Goal: Task Accomplishment & Management: Use online tool/utility

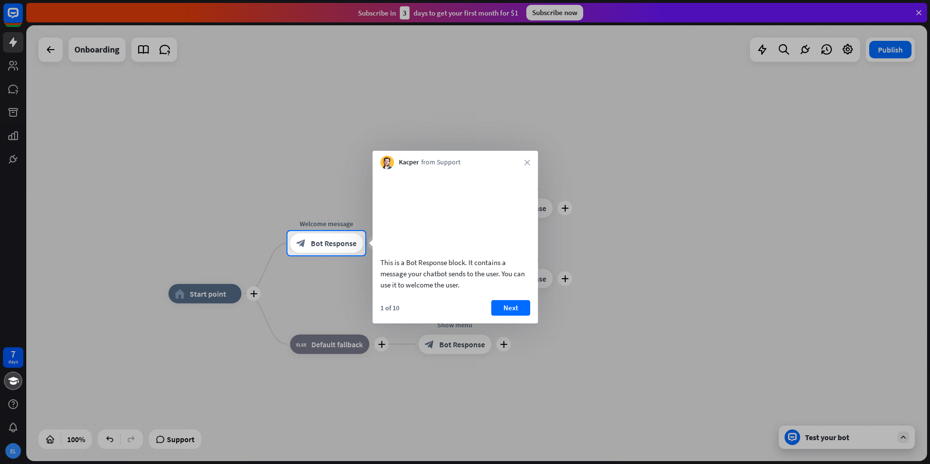
click at [736, 321] on div at bounding box center [465, 359] width 930 height 209
click at [513, 316] on button "Next" at bounding box center [510, 308] width 39 height 16
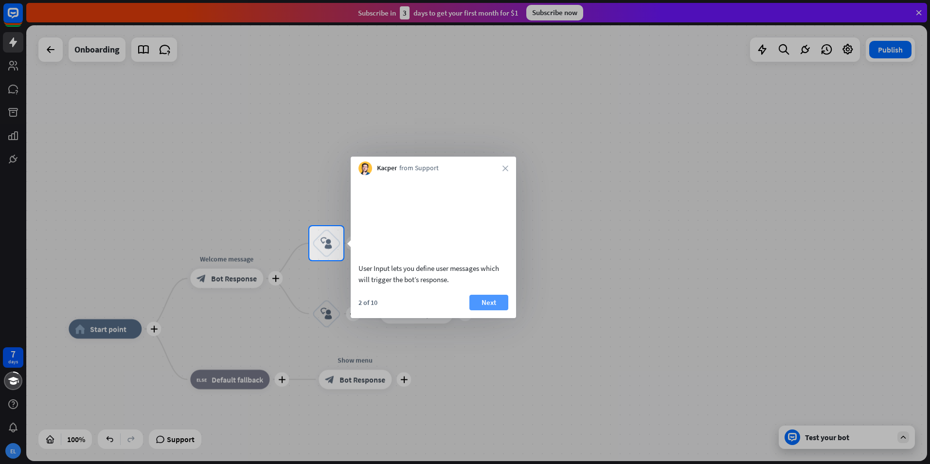
click at [498, 310] on button "Next" at bounding box center [488, 303] width 39 height 16
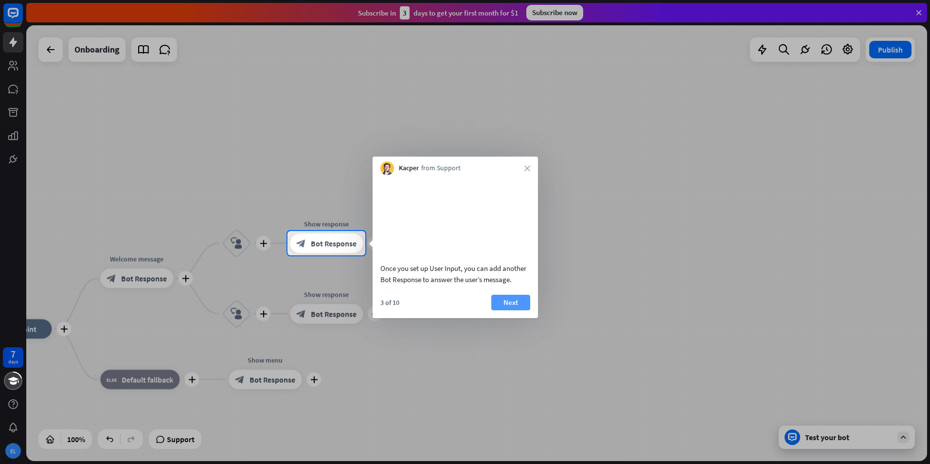
click at [514, 309] on button "Next" at bounding box center [510, 303] width 39 height 16
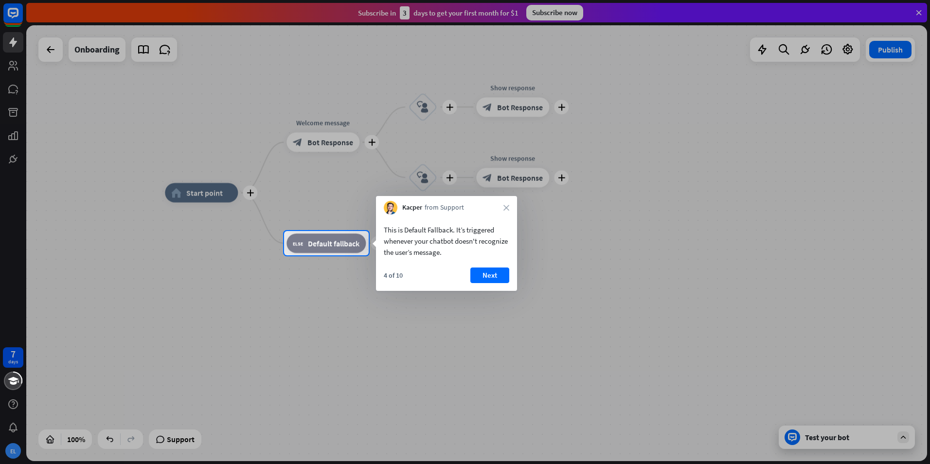
click at [502, 216] on div "This is Default Fallback. It’s triggered whenever your chatbot doesn't recogniz…" at bounding box center [446, 238] width 141 height 48
click at [506, 212] on div "Kacper from Support close" at bounding box center [446, 205] width 141 height 18
click at [500, 277] on button "Next" at bounding box center [489, 276] width 39 height 16
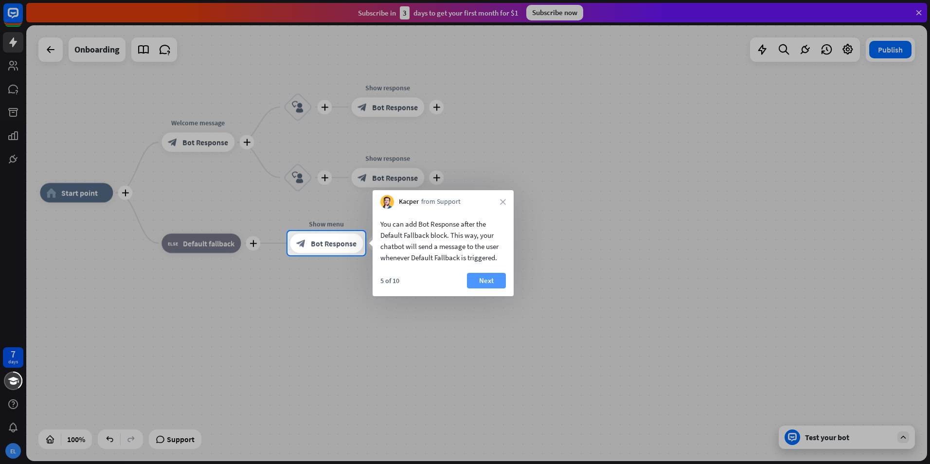
click at [478, 279] on button "Next" at bounding box center [486, 281] width 39 height 16
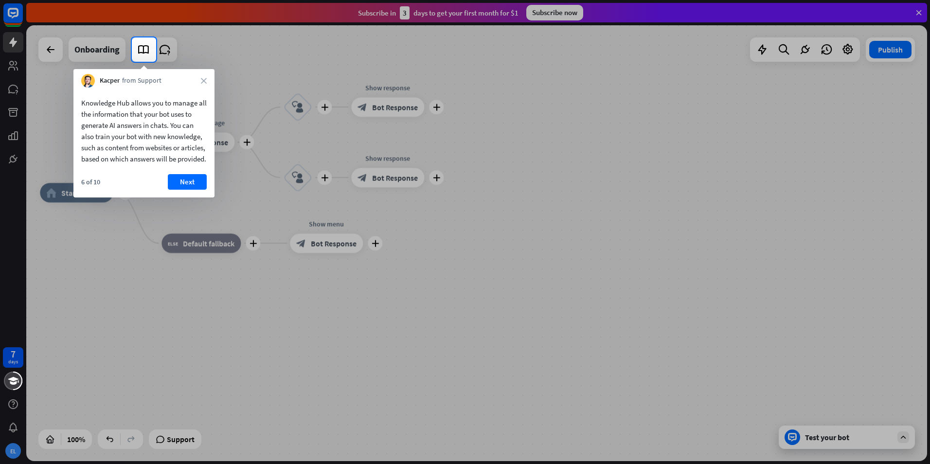
click at [443, 222] on div at bounding box center [465, 263] width 930 height 402
click at [185, 190] on button "Next" at bounding box center [187, 182] width 39 height 16
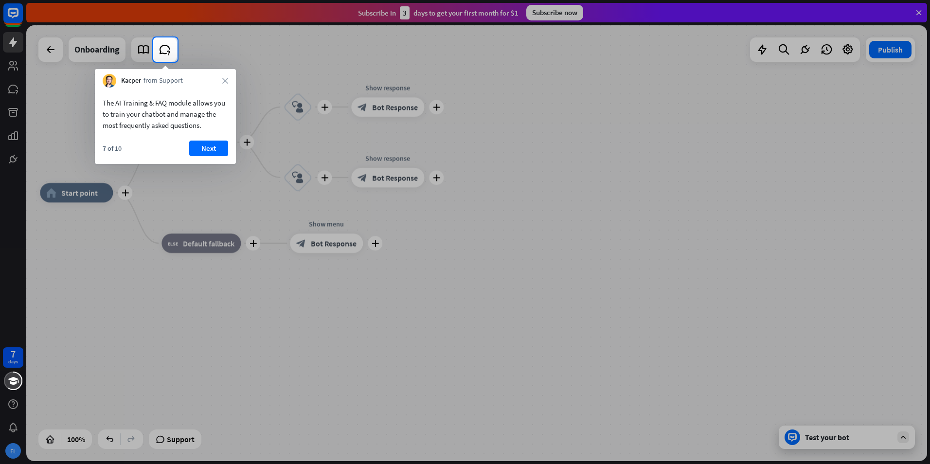
drag, startPoint x: 239, startPoint y: 197, endPoint x: 255, endPoint y: 200, distance: 15.8
click at [255, 200] on div at bounding box center [465, 263] width 930 height 402
click at [214, 144] on button "Next" at bounding box center [208, 149] width 39 height 16
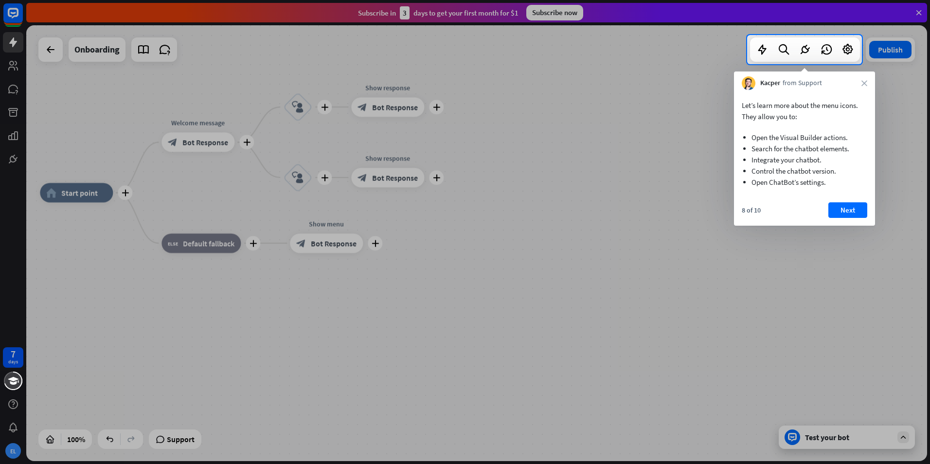
drag, startPoint x: 236, startPoint y: 196, endPoint x: 305, endPoint y: 212, distance: 71.3
click at [304, 212] on div at bounding box center [465, 264] width 930 height 400
click at [854, 204] on button "Next" at bounding box center [847, 210] width 39 height 16
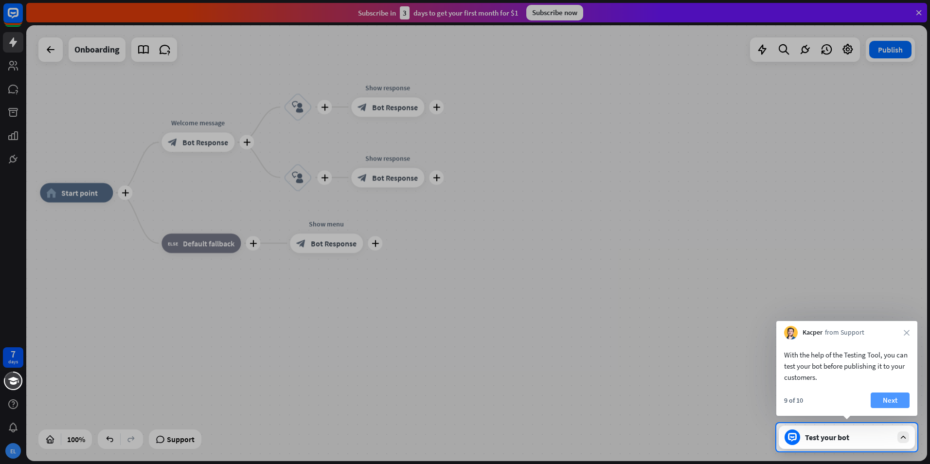
click at [890, 405] on button "Next" at bounding box center [890, 401] width 39 height 16
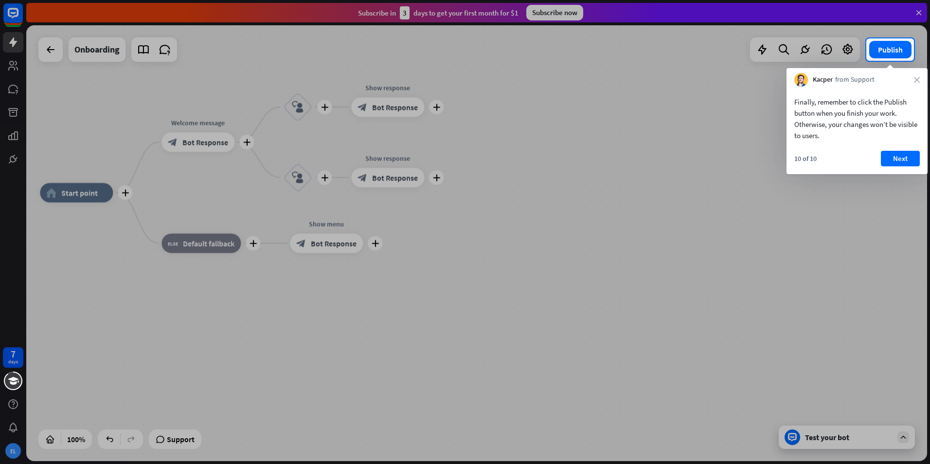
click at [502, 247] on div at bounding box center [465, 262] width 930 height 403
click at [902, 154] on button "Next" at bounding box center [900, 159] width 39 height 16
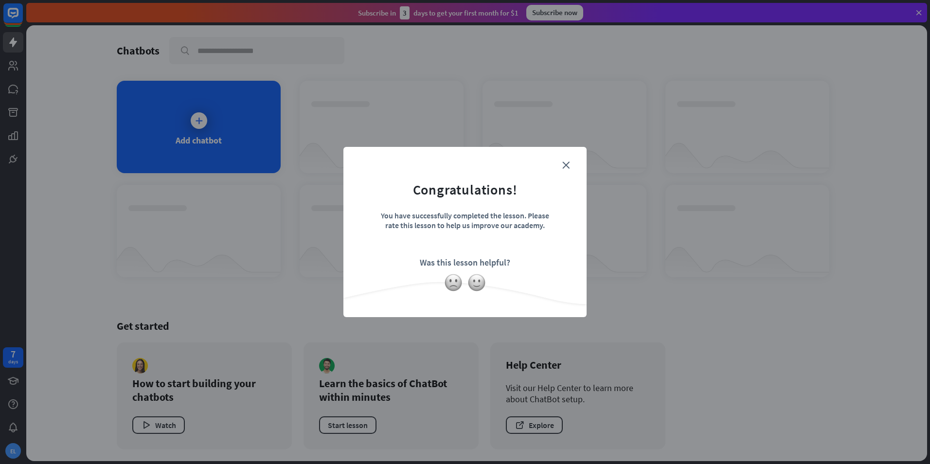
click at [480, 180] on form "Congratulations! You have successfully completed the lesson. Please rate this l…" at bounding box center [465, 217] width 219 height 116
click at [565, 177] on form "Congratulations! You have successfully completed the lesson. Please rate this l…" at bounding box center [465, 217] width 219 height 116
click at [566, 171] on form "Congratulations! You have successfully completed the lesson. Please rate this l…" at bounding box center [465, 217] width 219 height 116
click at [567, 171] on form "Congratulations! You have successfully completed the lesson. Please rate this l…" at bounding box center [465, 217] width 219 height 116
click at [566, 166] on icon "close" at bounding box center [565, 164] width 7 height 7
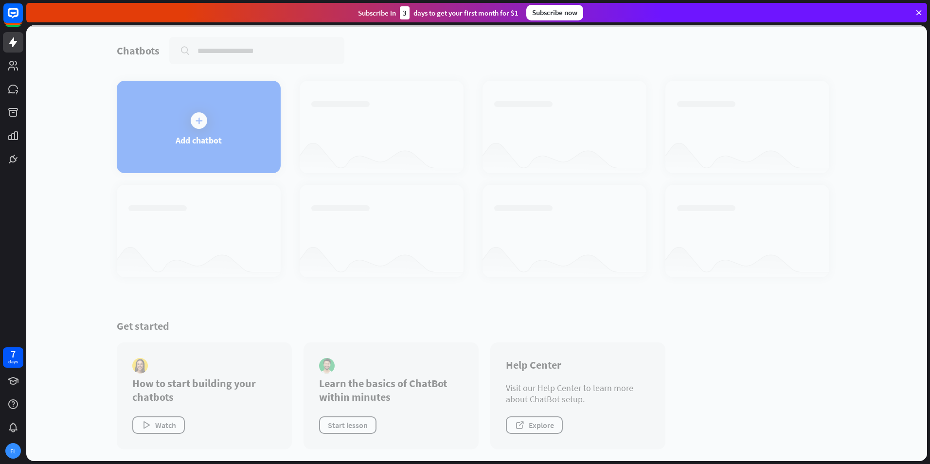
click at [204, 124] on div at bounding box center [476, 243] width 901 height 436
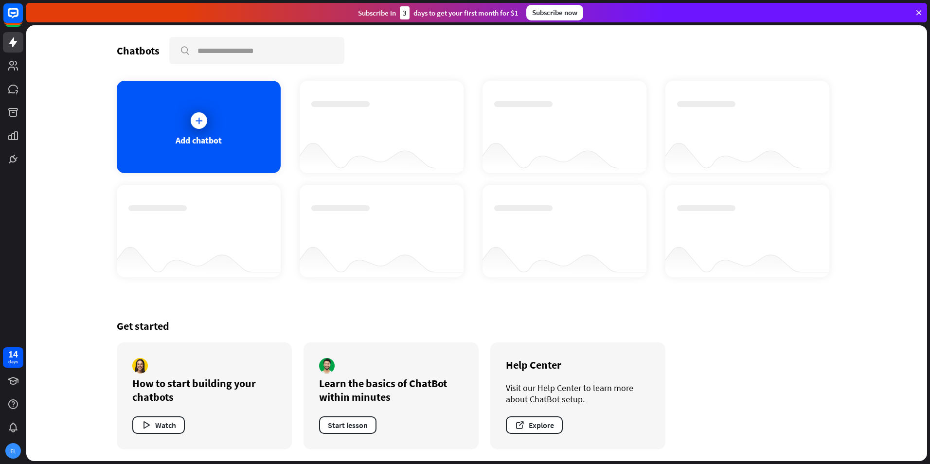
click at [204, 124] on div at bounding box center [199, 120] width 17 height 17
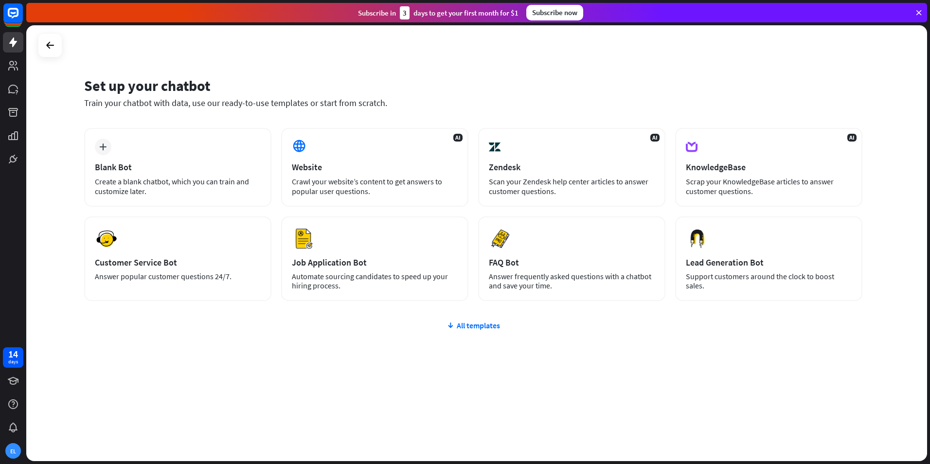
drag, startPoint x: 150, startPoint y: 91, endPoint x: 449, endPoint y: 108, distance: 299.1
click at [449, 108] on div "Set up your chatbot Train your chatbot with data, use our ready-to-use template…" at bounding box center [473, 92] width 778 height 32
click at [649, 90] on div "Set up your chatbot" at bounding box center [473, 85] width 778 height 18
click at [773, 191] on div "Scrap your KnowledgeBase articles to answer customer questions." at bounding box center [769, 186] width 166 height 19
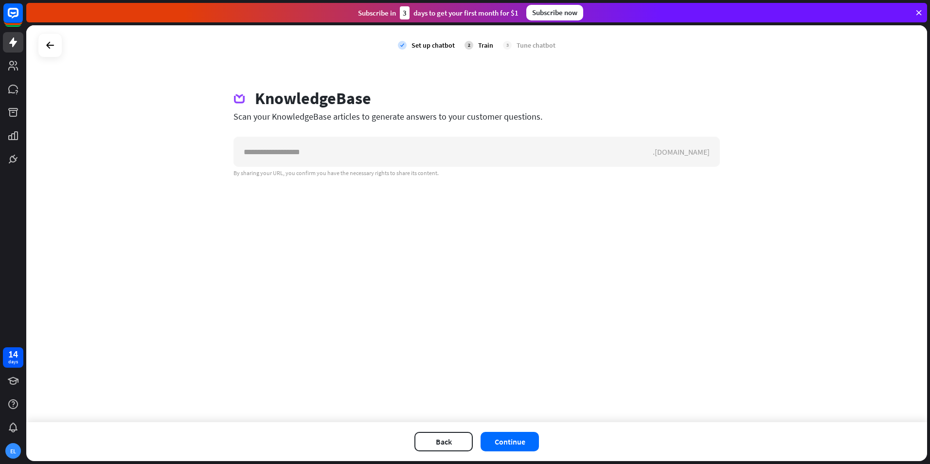
click at [337, 106] on div "KnowledgeBase" at bounding box center [313, 99] width 116 height 20
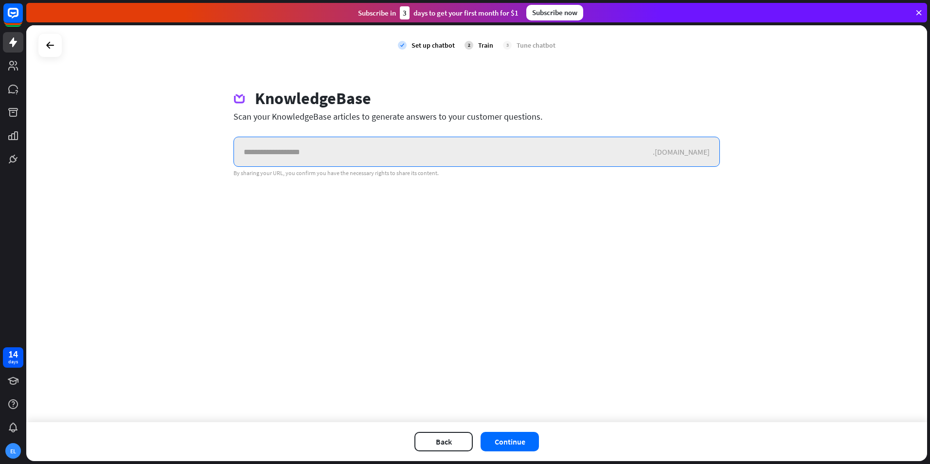
click at [367, 148] on input "text" at bounding box center [443, 151] width 419 height 29
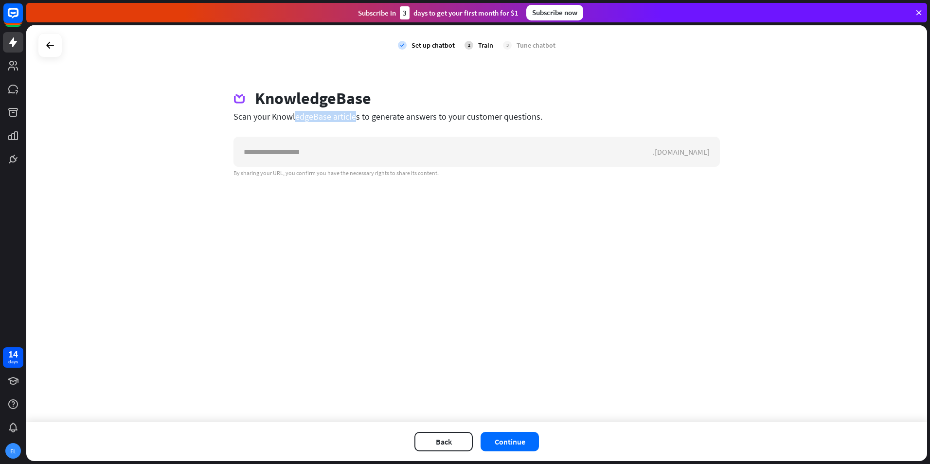
drag, startPoint x: 264, startPoint y: 119, endPoint x: 308, endPoint y: 120, distance: 44.3
click at [308, 120] on div "Scan your KnowledgeBase articles to generate answers to your customer questions." at bounding box center [476, 116] width 486 height 11
drag, startPoint x: 308, startPoint y: 120, endPoint x: 263, endPoint y: 111, distance: 46.1
click at [263, 111] on div "Scan your KnowledgeBase articles to generate answers to your customer questions." at bounding box center [476, 116] width 486 height 11
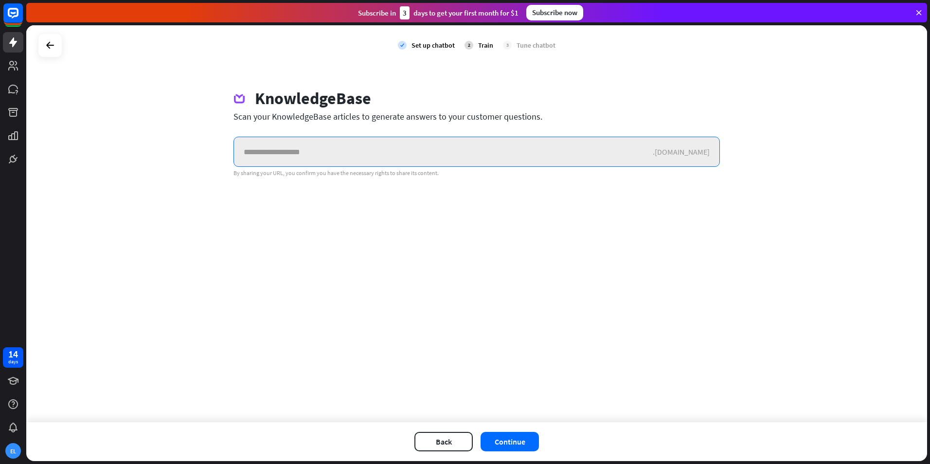
click at [291, 154] on input "text" at bounding box center [443, 151] width 419 height 29
type input "******"
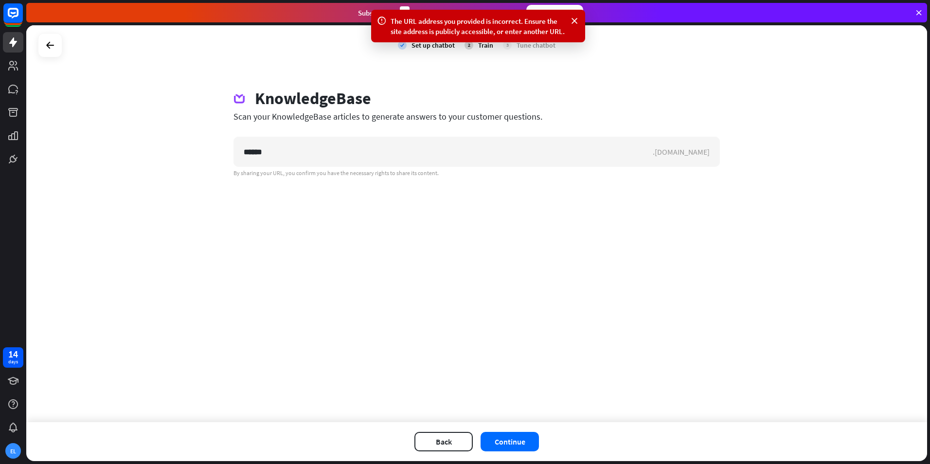
click at [503, 103] on div "KnowledgeBase" at bounding box center [476, 100] width 486 height 22
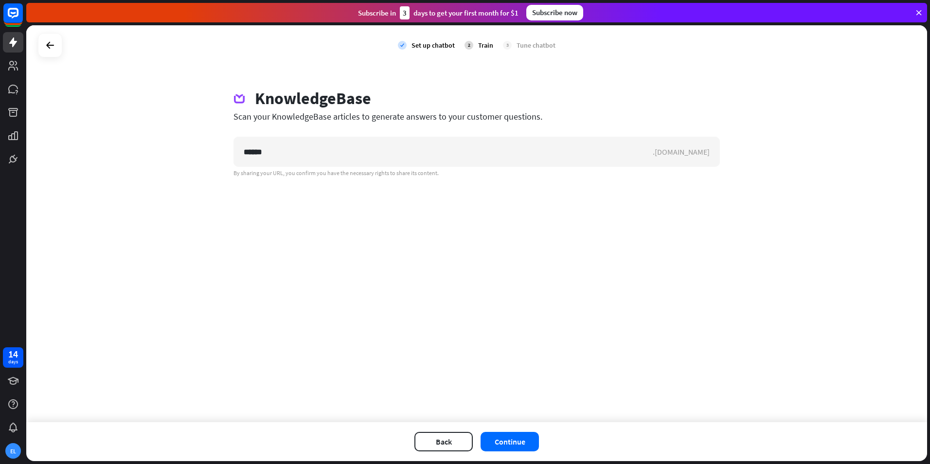
click at [391, 229] on div "check Set up chatbot 2 Train 3 Tune chatbot KnowledgeBase Scan your KnowledgeBa…" at bounding box center [476, 223] width 901 height 397
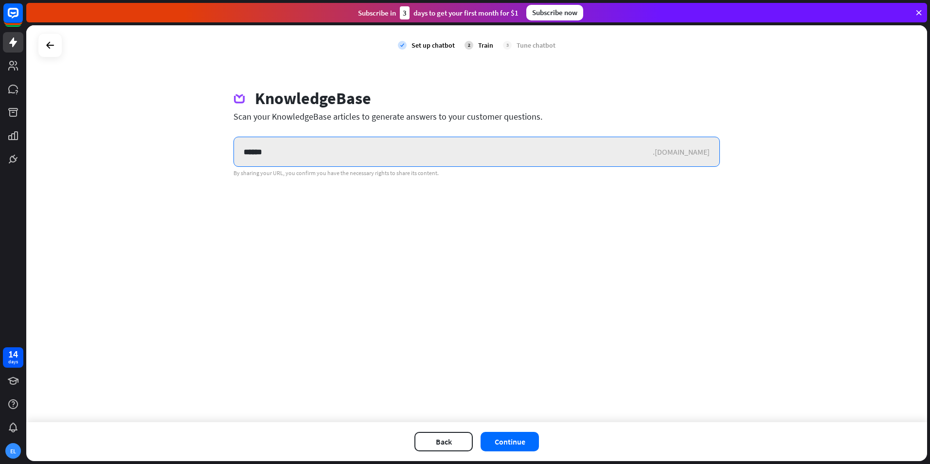
click at [281, 155] on input "******" at bounding box center [443, 151] width 419 height 29
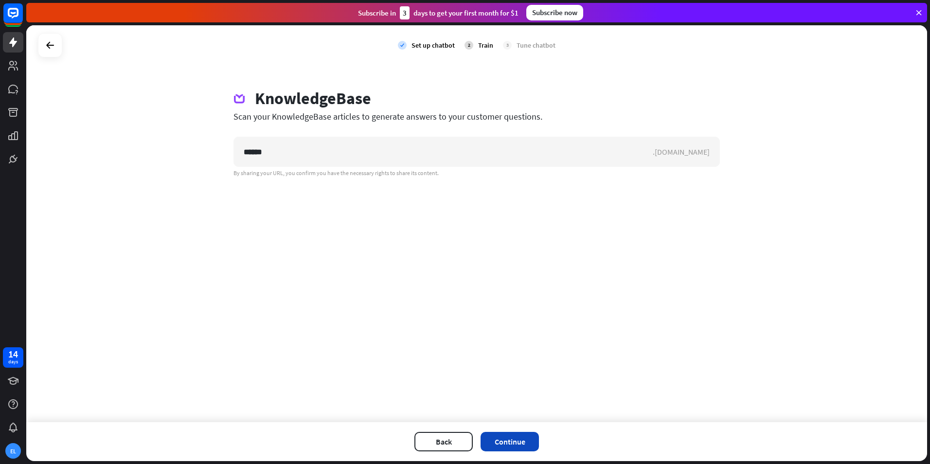
click at [524, 438] on button "Continue" at bounding box center [510, 441] width 58 height 19
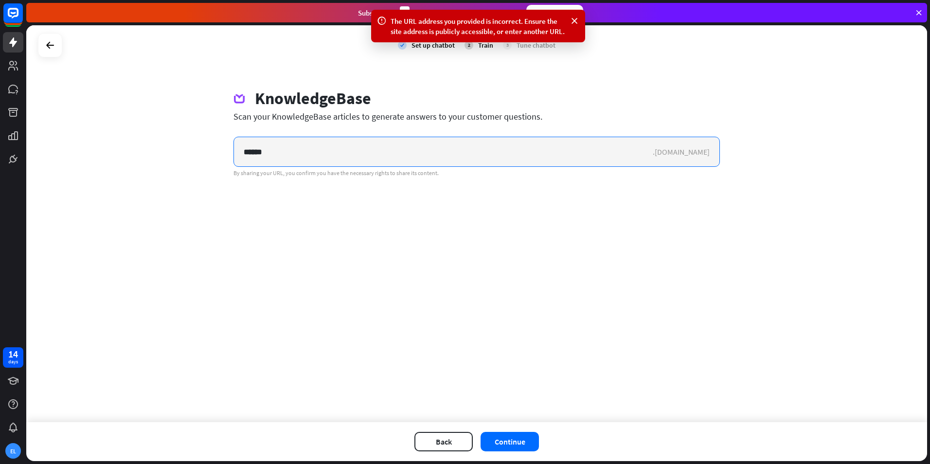
drag, startPoint x: 492, startPoint y: 159, endPoint x: 186, endPoint y: 163, distance: 306.0
click at [186, 163] on div "check Set up chatbot 2 Train 3 Tune chatbot KnowledgeBase Scan your KnowledgeBa…" at bounding box center [476, 223] width 901 height 397
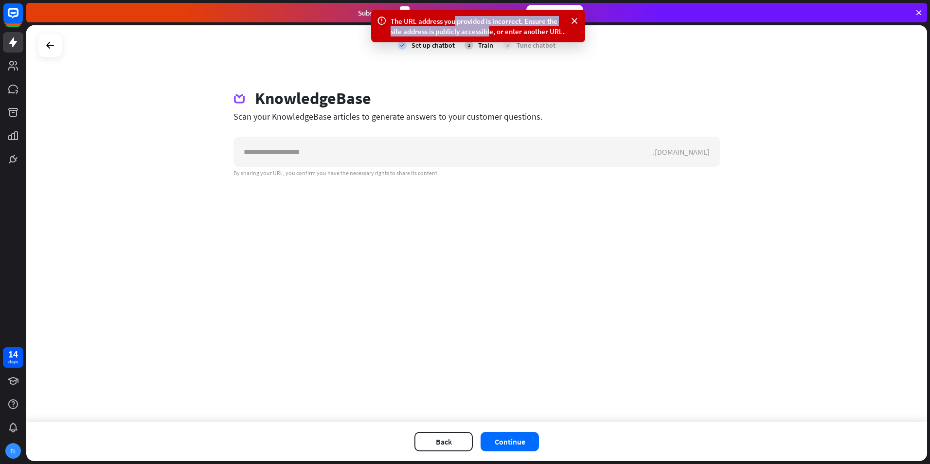
drag, startPoint x: 478, startPoint y: 18, endPoint x: 494, endPoint y: 41, distance: 27.5
click at [491, 38] on div "The URL address you provided is incorrect. Ensure the site address is publicly …" at bounding box center [478, 26] width 214 height 33
click at [706, 151] on div ".[DOMAIN_NAME]" at bounding box center [686, 152] width 67 height 10
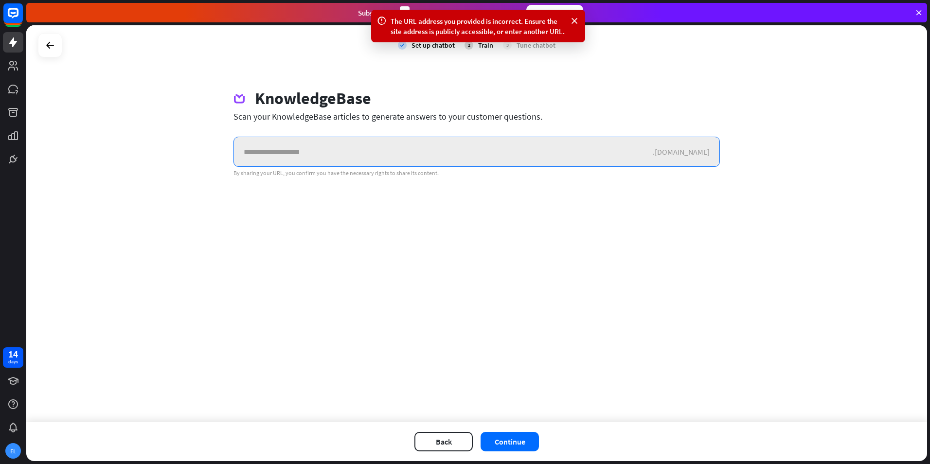
drag, startPoint x: 706, startPoint y: 151, endPoint x: 621, endPoint y: 152, distance: 85.6
click at [621, 152] on input "text" at bounding box center [443, 151] width 419 height 29
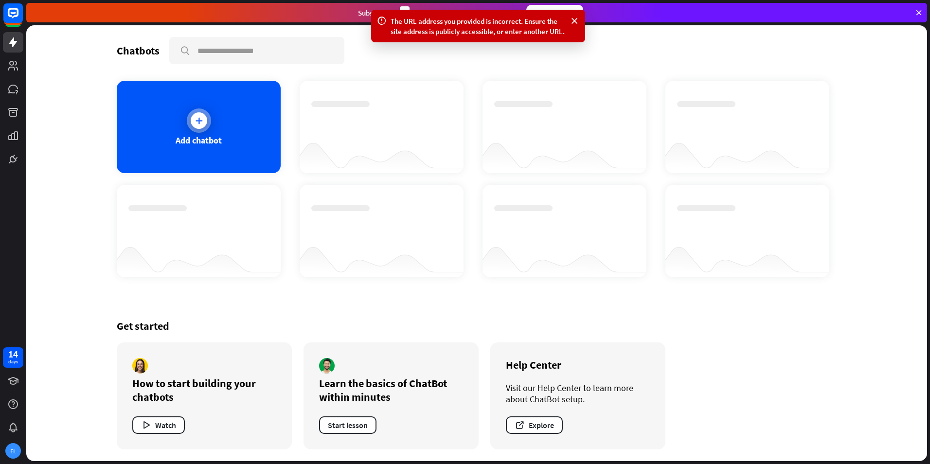
click at [225, 114] on div "Add chatbot" at bounding box center [199, 127] width 164 height 92
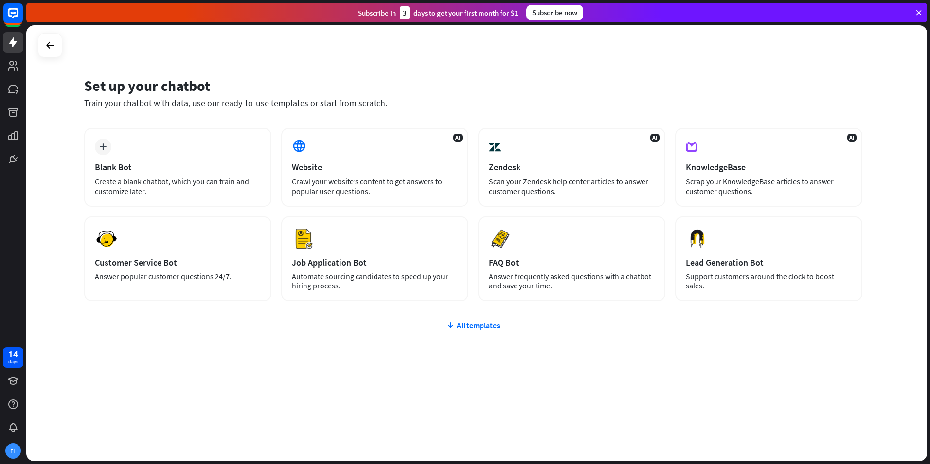
click at [447, 335] on div "plus Blank Bot Create a blank chatbot, which you can train and customize later.…" at bounding box center [473, 273] width 778 height 290
click at [458, 333] on div "plus Blank Bot Create a blank chatbot, which you can train and customize later.…" at bounding box center [473, 273] width 778 height 290
click at [464, 329] on div "All templates" at bounding box center [473, 326] width 778 height 10
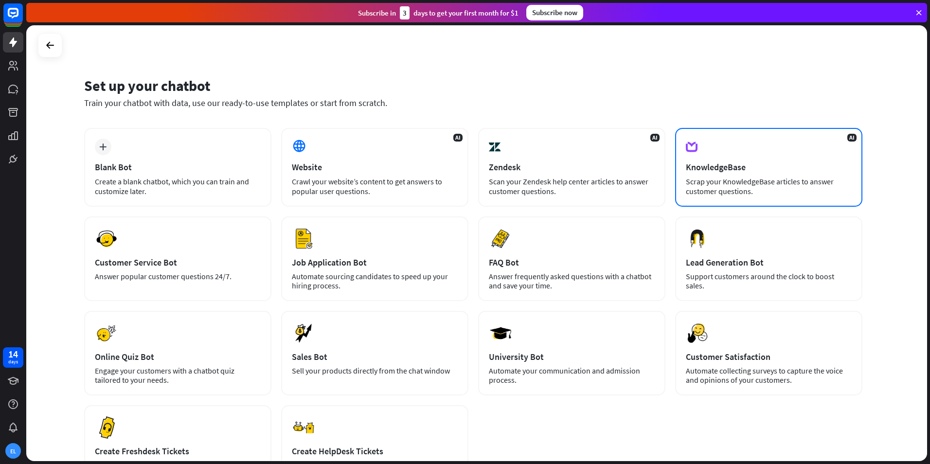
click at [679, 194] on div "AI KnowledgeBase Scrap your KnowledgeBase articles to answer customer questions." at bounding box center [768, 167] width 187 height 79
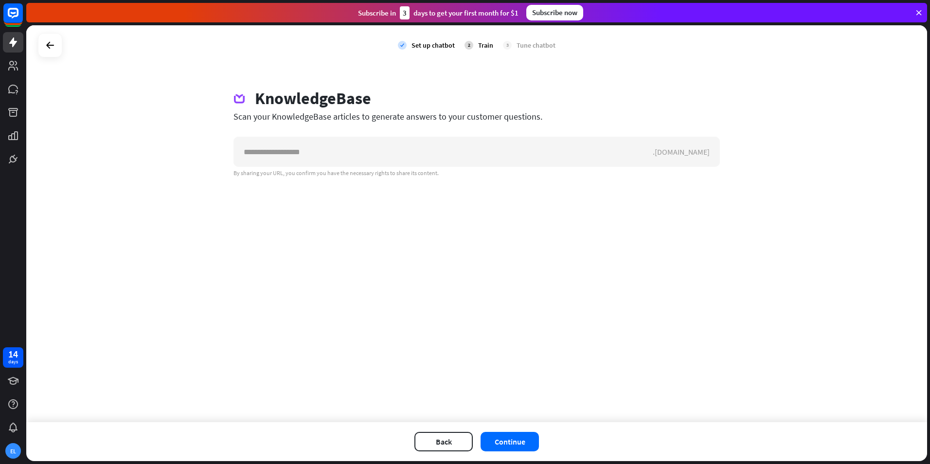
drag, startPoint x: 245, startPoint y: 175, endPoint x: 438, endPoint y: 176, distance: 193.1
click at [438, 176] on div "By sharing your URL, you confirm you have the necessary rights to share its con…" at bounding box center [476, 173] width 486 height 8
drag, startPoint x: 438, startPoint y: 176, endPoint x: 720, endPoint y: 186, distance: 282.3
click at [720, 186] on div "check Set up chatbot 2 Train 3 Tune chatbot KnowledgeBase Scan your KnowledgeBa…" at bounding box center [476, 223] width 901 height 397
drag, startPoint x: 690, startPoint y: 155, endPoint x: 720, endPoint y: 154, distance: 30.2
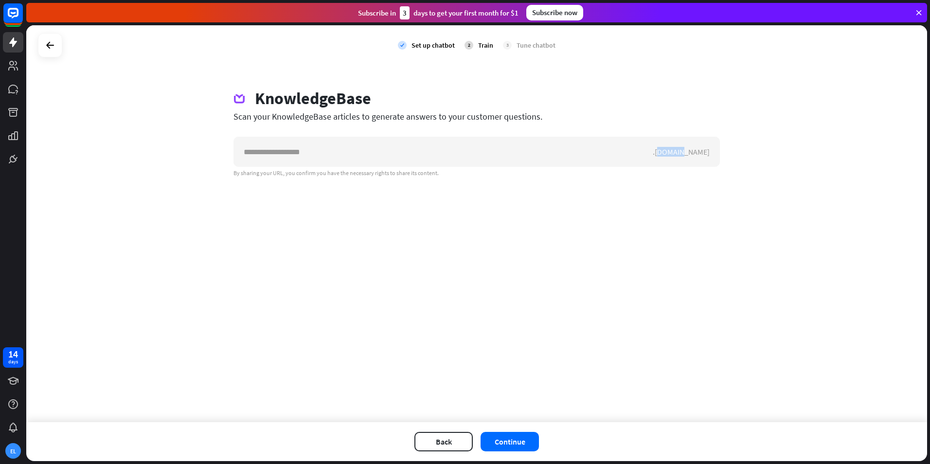
click at [720, 154] on div "KnowledgeBase Scan your KnowledgeBase articles to generate answers to your cust…" at bounding box center [477, 133] width 510 height 89
drag, startPoint x: 720, startPoint y: 154, endPoint x: 700, endPoint y: 153, distance: 20.0
click at [701, 153] on div ".[DOMAIN_NAME]" at bounding box center [686, 152] width 67 height 10
drag, startPoint x: 684, startPoint y: 150, endPoint x: 710, endPoint y: 153, distance: 25.9
click at [710, 153] on div ".[DOMAIN_NAME]" at bounding box center [686, 152] width 67 height 10
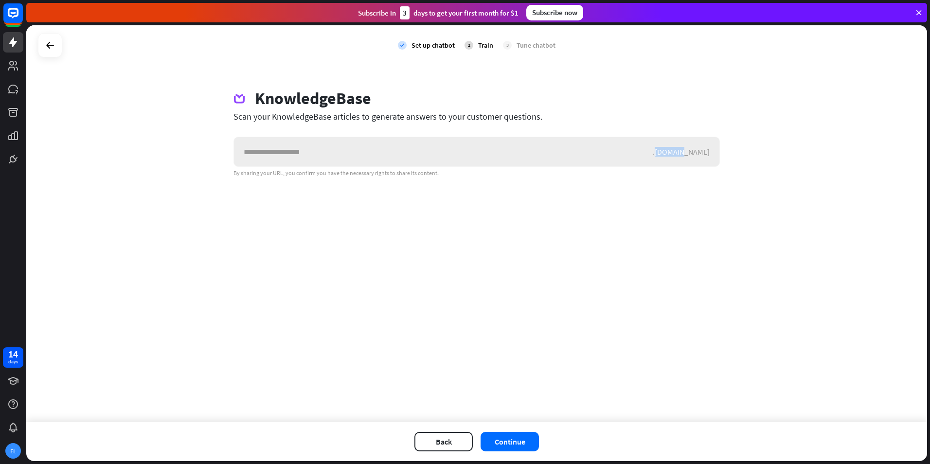
copy div "[DOMAIN_NAME]"
drag, startPoint x: 235, startPoint y: 115, endPoint x: 440, endPoint y: 121, distance: 204.9
click at [440, 121] on div "KnowledgeBase Scan your KnowledgeBase articles to generate answers to your cust…" at bounding box center [477, 133] width 510 height 89
drag, startPoint x: 440, startPoint y: 121, endPoint x: 407, endPoint y: 123, distance: 32.6
click at [407, 123] on div "KnowledgeBase Scan your KnowledgeBase articles to generate answers to your cust…" at bounding box center [477, 133] width 510 height 89
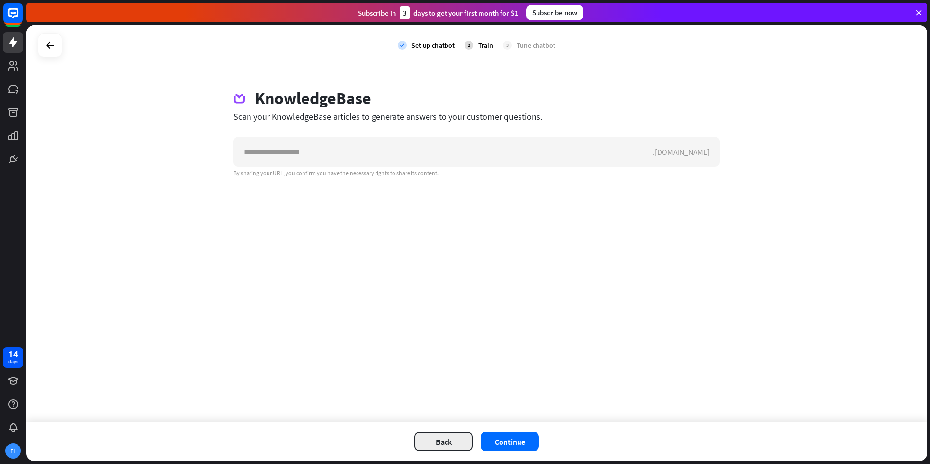
click at [448, 445] on button "Back" at bounding box center [443, 441] width 58 height 19
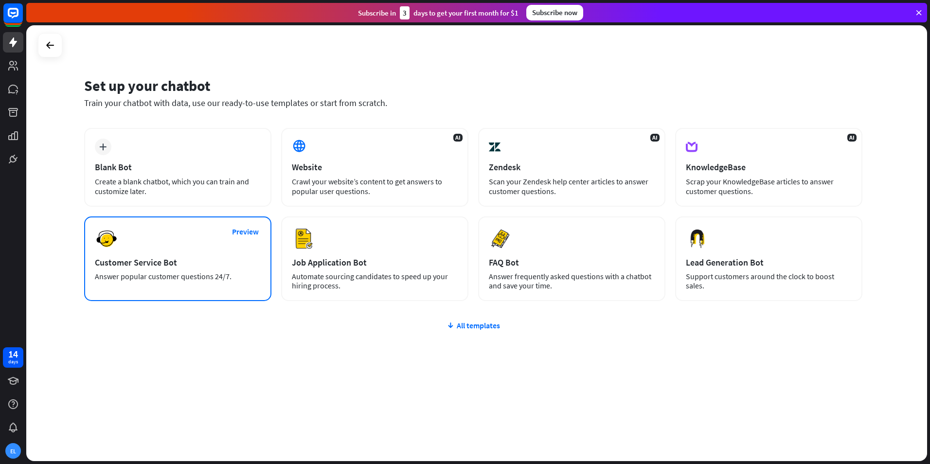
click at [153, 280] on div "Answer popular customer questions 24/7." at bounding box center [178, 276] width 166 height 9
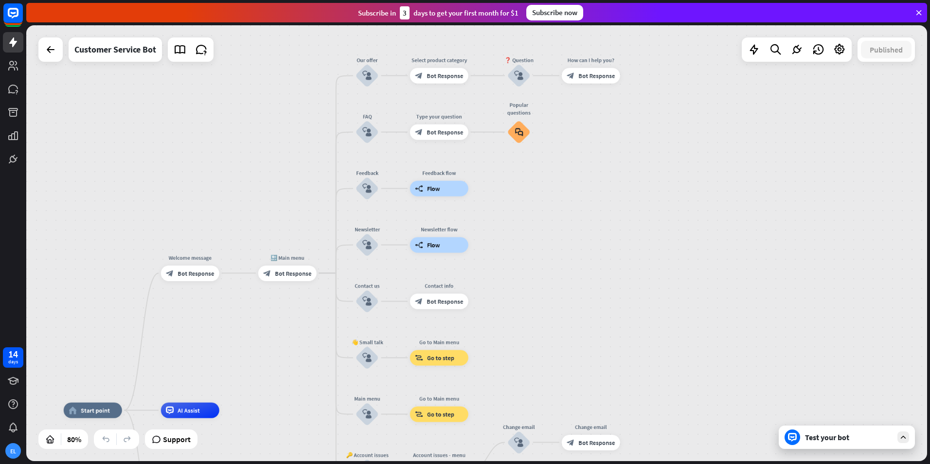
drag, startPoint x: 476, startPoint y: 179, endPoint x: 282, endPoint y: 344, distance: 254.0
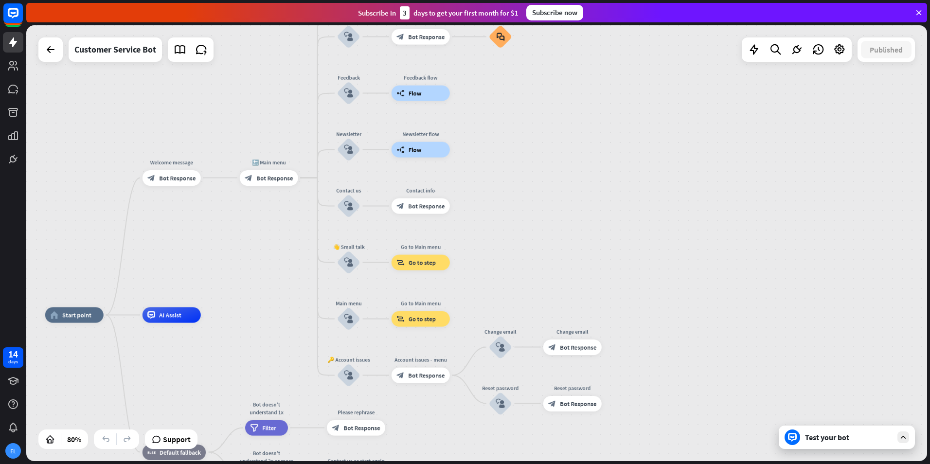
drag, startPoint x: 769, startPoint y: 251, endPoint x: 781, endPoint y: 152, distance: 99.4
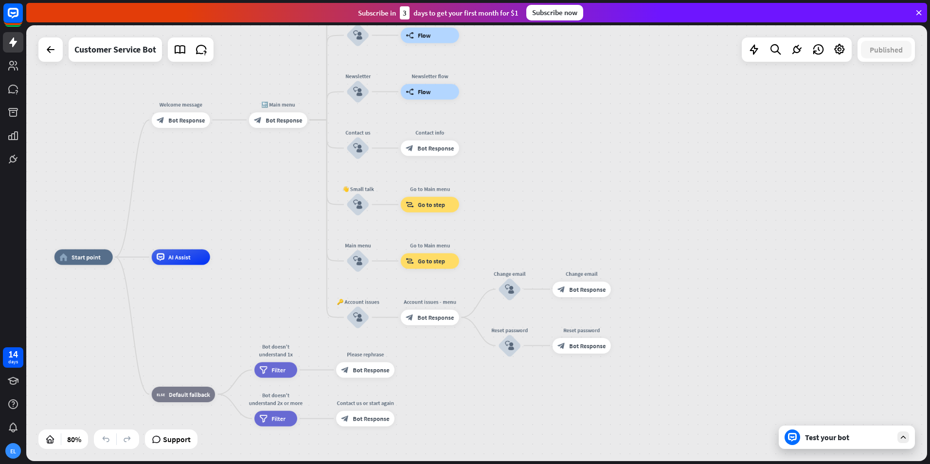
drag, startPoint x: 712, startPoint y: 175, endPoint x: 769, endPoint y: 155, distance: 60.8
click at [769, 155] on div "home_2 Start point Welcome message block_bot_response Bot Response 🔙 Main menu …" at bounding box center [476, 243] width 901 height 436
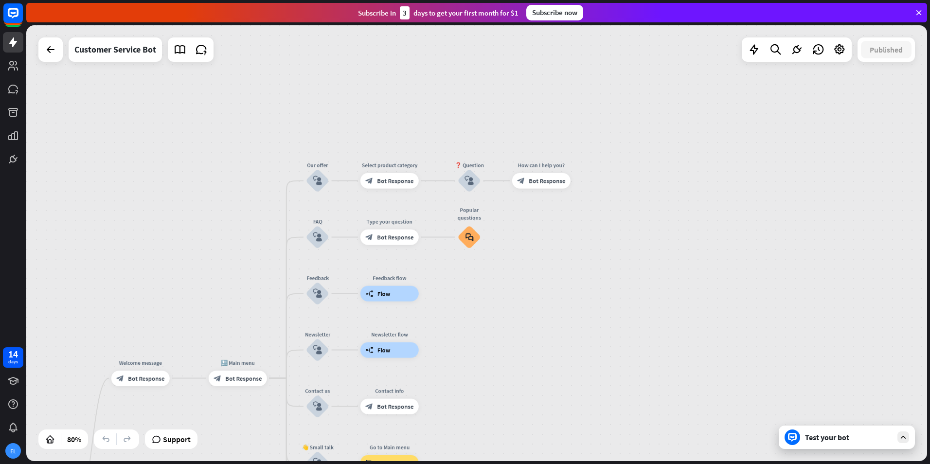
drag, startPoint x: 594, startPoint y: 159, endPoint x: 545, endPoint y: 415, distance: 260.9
click at [545, 415] on div "home_2 Start point Welcome message block_bot_response Bot Response 🔙 Main menu …" at bounding box center [476, 243] width 901 height 436
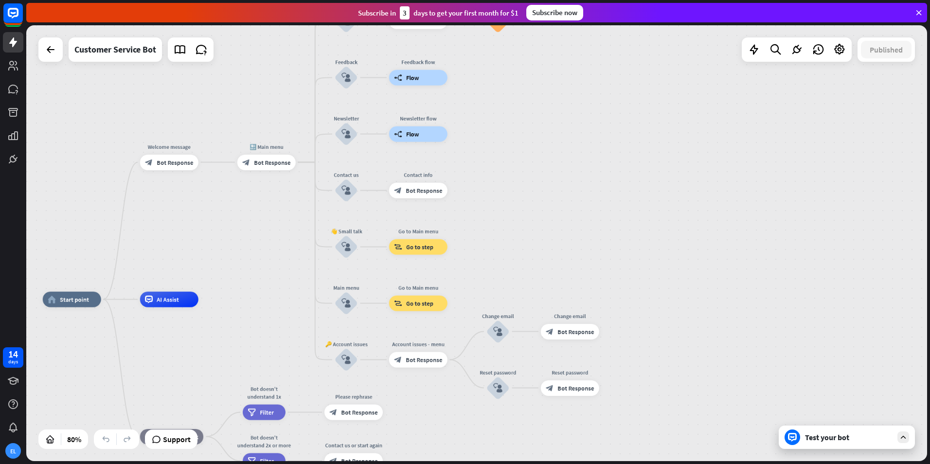
drag, startPoint x: 545, startPoint y: 415, endPoint x: 600, endPoint y: 197, distance: 224.1
click at [586, 210] on div "home_2 Start point Welcome message block_bot_response Bot Response 🔙 Main menu …" at bounding box center [476, 243] width 901 height 436
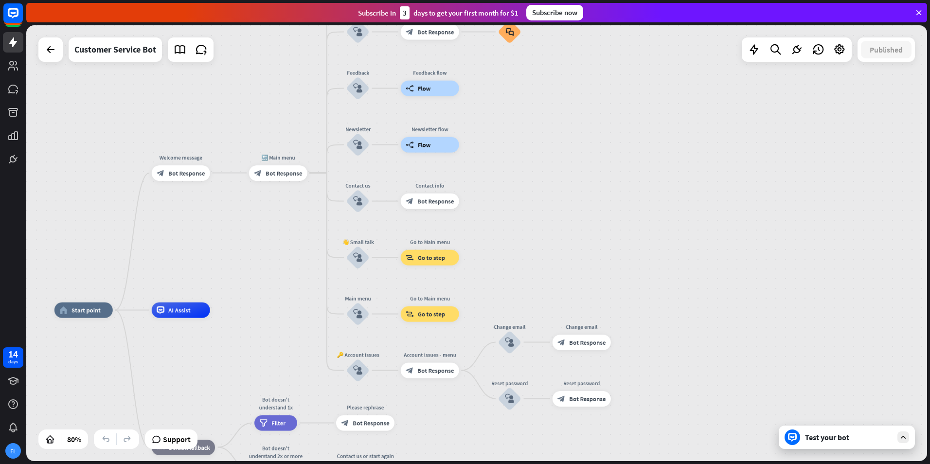
drag, startPoint x: 599, startPoint y: 181, endPoint x: 605, endPoint y: 179, distance: 6.2
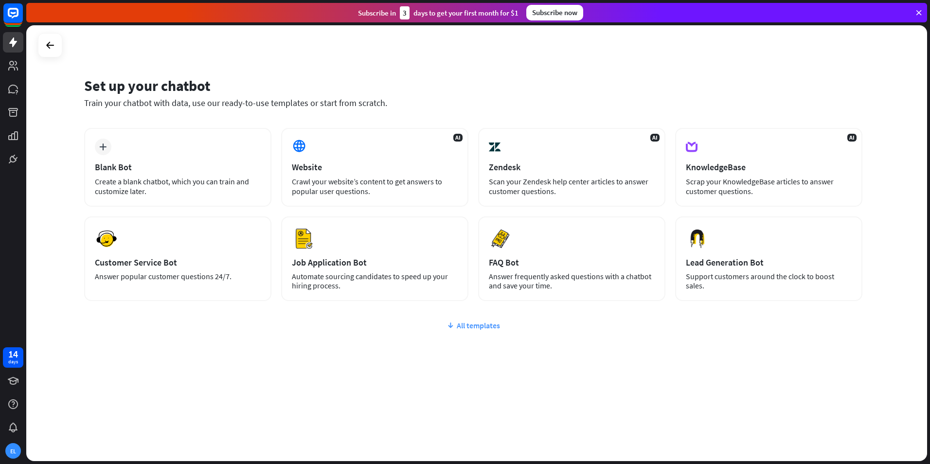
click at [476, 328] on div "All templates" at bounding box center [473, 326] width 778 height 10
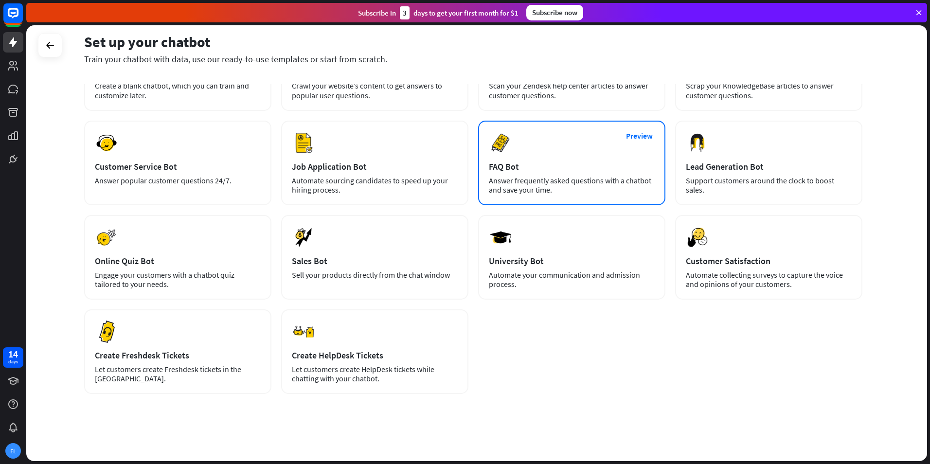
scroll to position [97, 0]
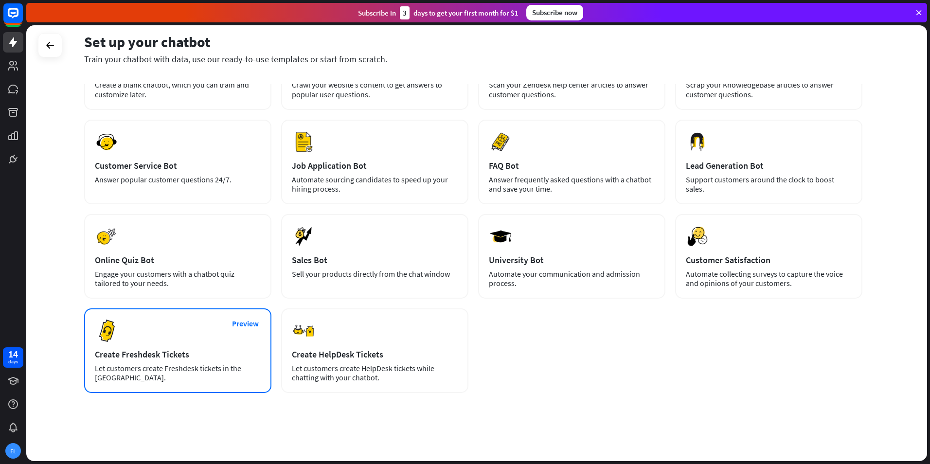
click at [206, 375] on div "Let customers create Freshdesk tickets in the [GEOGRAPHIC_DATA]." at bounding box center [178, 373] width 166 height 18
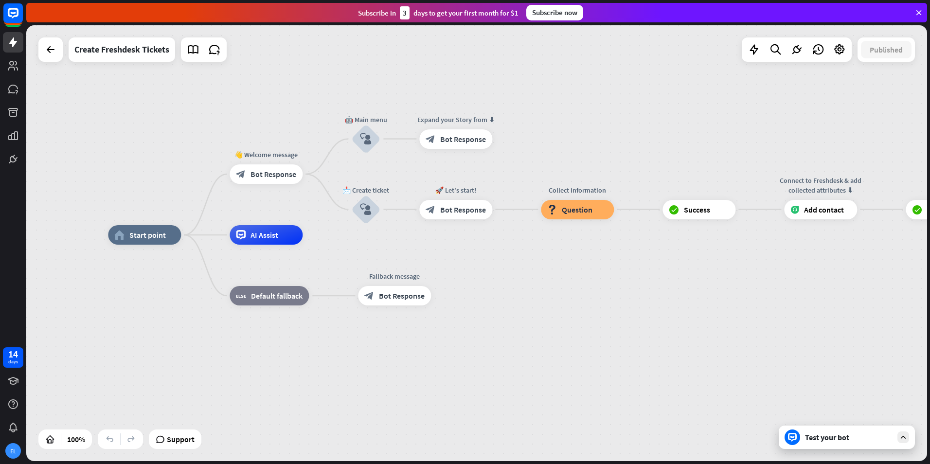
drag, startPoint x: 695, startPoint y: 386, endPoint x: 597, endPoint y: 377, distance: 98.6
click at [597, 377] on div "home_2 Start point 👋 Welcome message block_bot_response Bot Response 🤖 Main men…" at bounding box center [558, 453] width 901 height 436
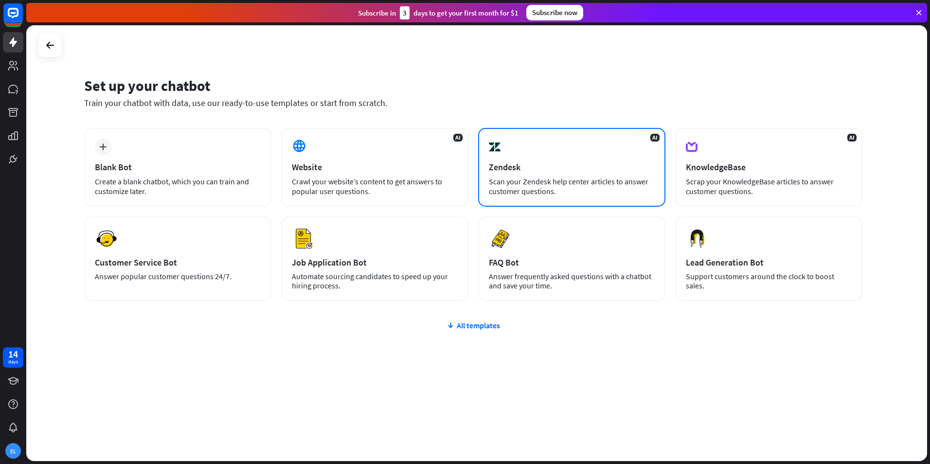
click at [534, 185] on div "Scan your Zendesk help center articles to answer customer questions." at bounding box center [572, 186] width 166 height 19
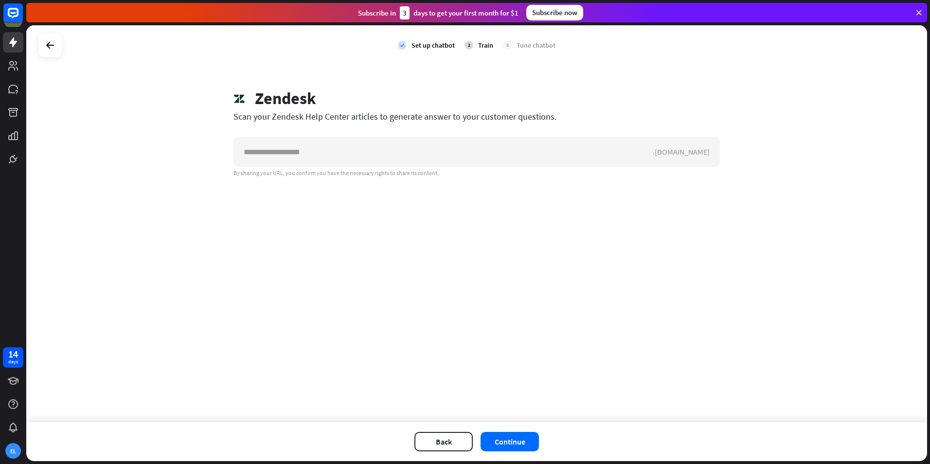
drag, startPoint x: 268, startPoint y: 107, endPoint x: 514, endPoint y: 115, distance: 245.7
click at [514, 115] on div "Scan your Zendesk Help Center articles to generate answer to your customer ques…" at bounding box center [476, 116] width 486 height 11
drag, startPoint x: 514, startPoint y: 115, endPoint x: 493, endPoint y: 116, distance: 20.5
click at [493, 116] on div "Scan your Zendesk Help Center articles to generate answer to your customer ques…" at bounding box center [476, 116] width 486 height 11
click at [56, 47] on div at bounding box center [50, 45] width 18 height 18
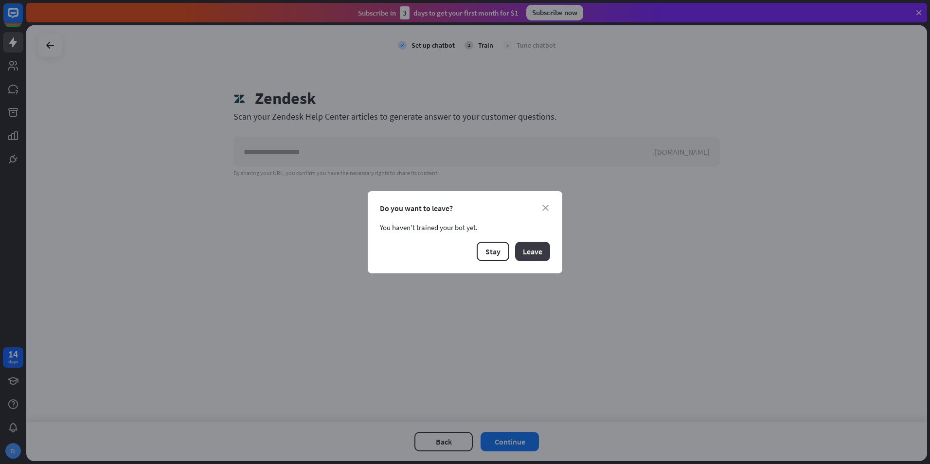
click at [536, 250] on button "Leave" at bounding box center [532, 251] width 35 height 19
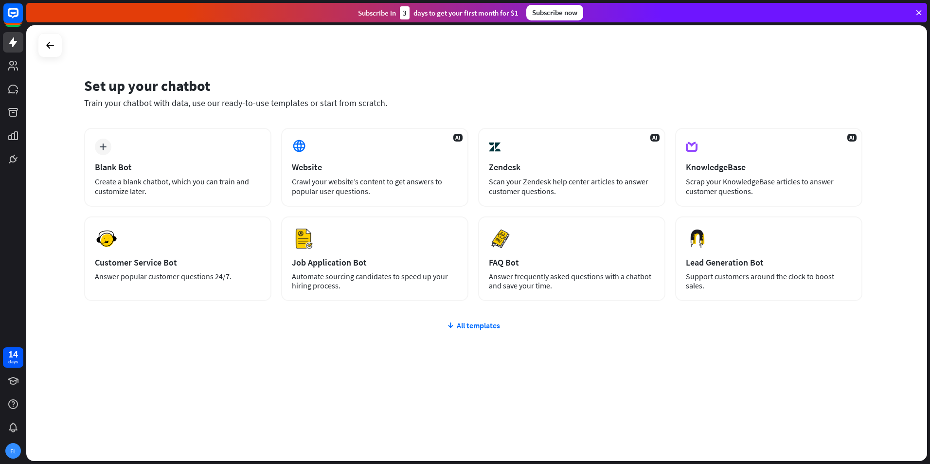
click at [483, 341] on div "plus Blank Bot Create a blank chatbot, which you can train and customize later.…" at bounding box center [473, 273] width 778 height 290
click at [488, 333] on div "plus Blank Bot Create a blank chatbot, which you can train and customize later.…" at bounding box center [473, 273] width 778 height 290
click at [489, 329] on div "All templates" at bounding box center [473, 326] width 778 height 10
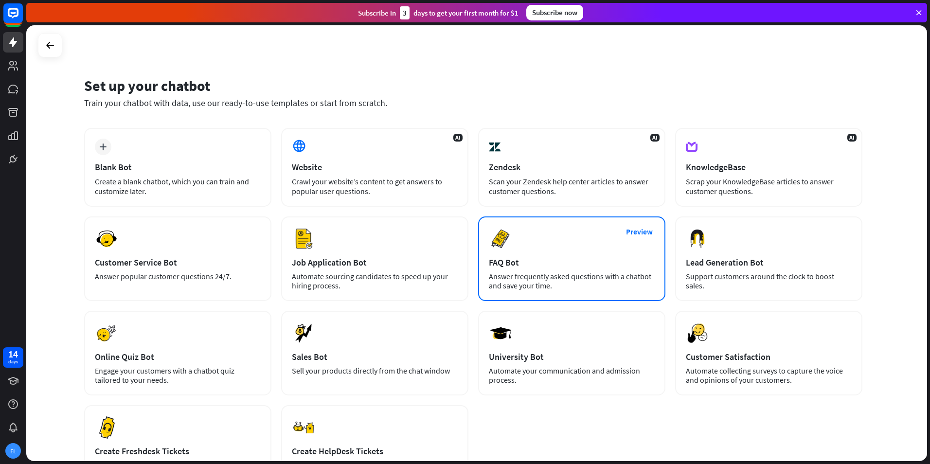
click at [520, 273] on div "Answer frequently asked questions with a chatbot and save your time." at bounding box center [572, 281] width 166 height 18
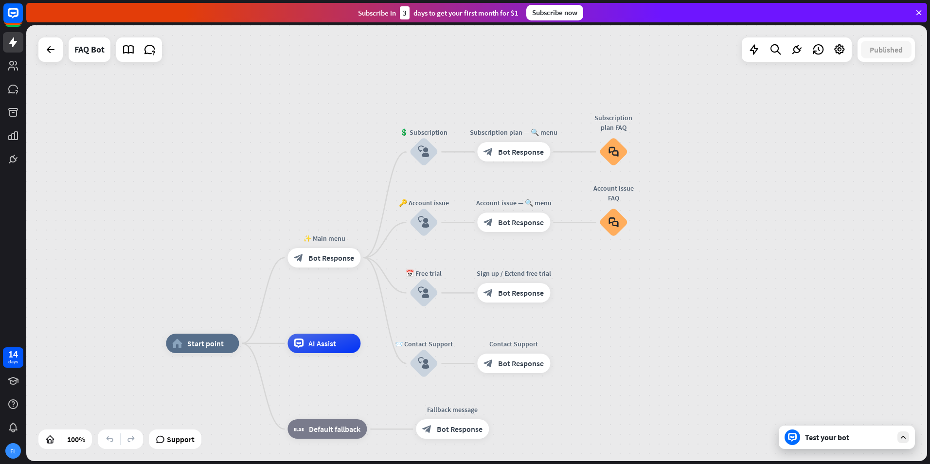
drag, startPoint x: 749, startPoint y: 230, endPoint x: 504, endPoint y: 285, distance: 250.8
click at [718, 322] on div "home_2 Start point ✨ Main menu block_bot_response Bot Response 💲 Subscription b…" at bounding box center [476, 243] width 901 height 436
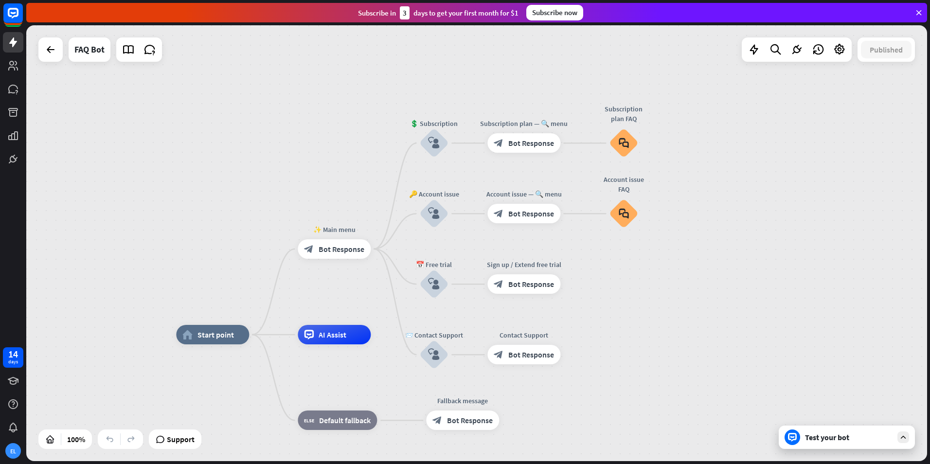
click at [60, 58] on div at bounding box center [50, 49] width 24 height 24
click at [46, 45] on icon at bounding box center [51, 50] width 12 height 12
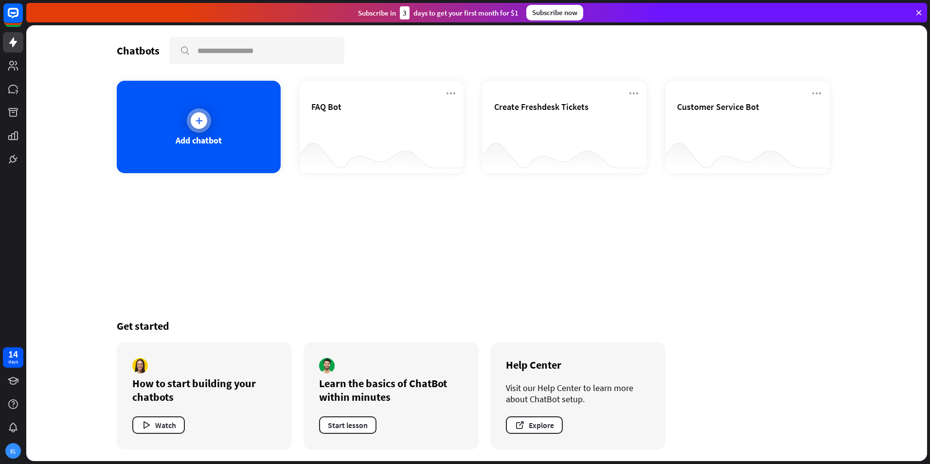
click at [232, 115] on div "Add chatbot" at bounding box center [199, 127] width 164 height 92
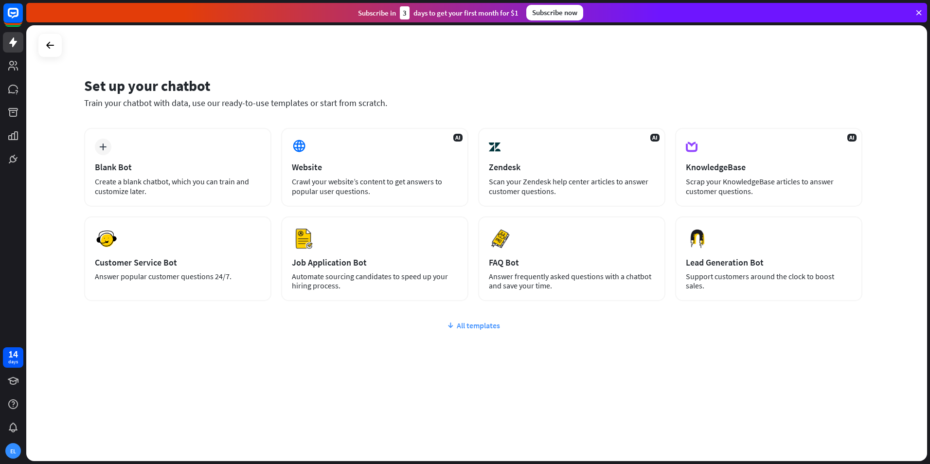
click at [487, 321] on div "All templates" at bounding box center [473, 326] width 778 height 10
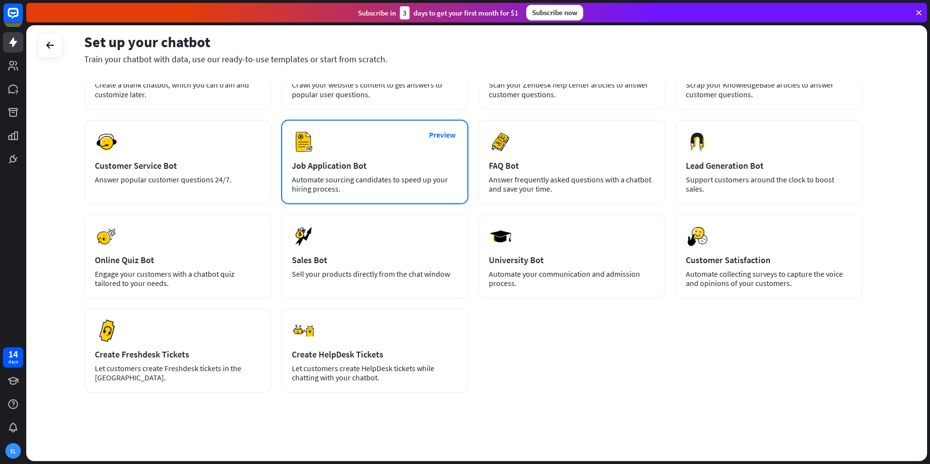
scroll to position [48, 0]
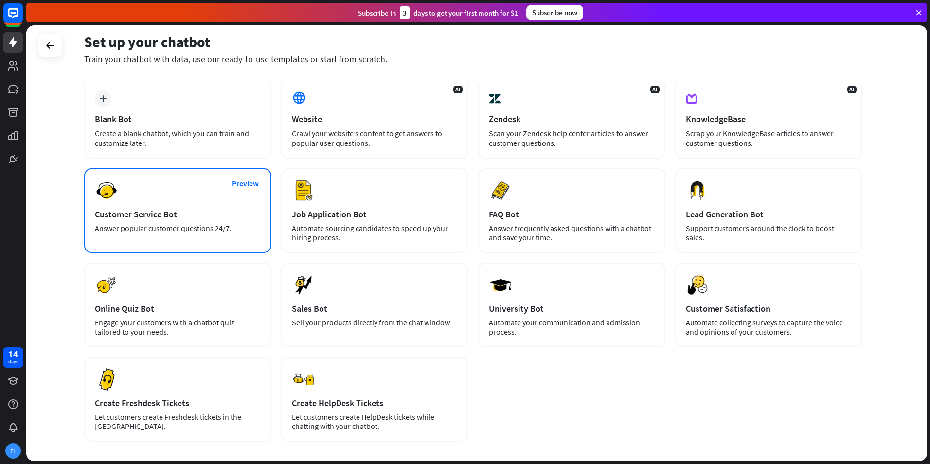
click at [218, 218] on div "Customer Service Bot" at bounding box center [178, 214] width 166 height 11
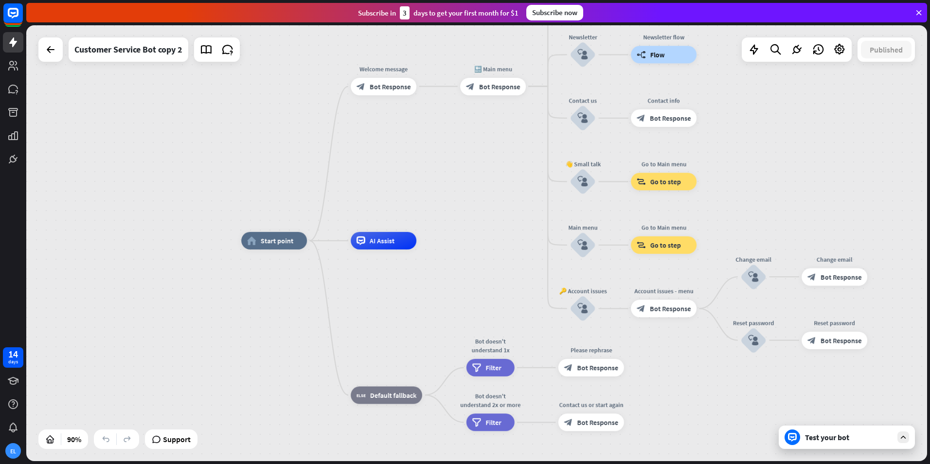
click at [851, 445] on div "Test your bot" at bounding box center [847, 437] width 136 height 23
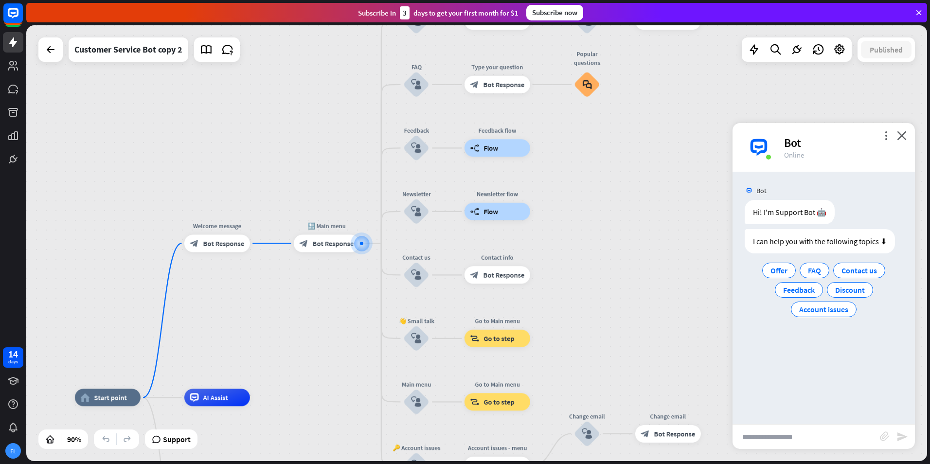
click at [812, 438] on input "text" at bounding box center [805, 437] width 147 height 24
type input "**********"
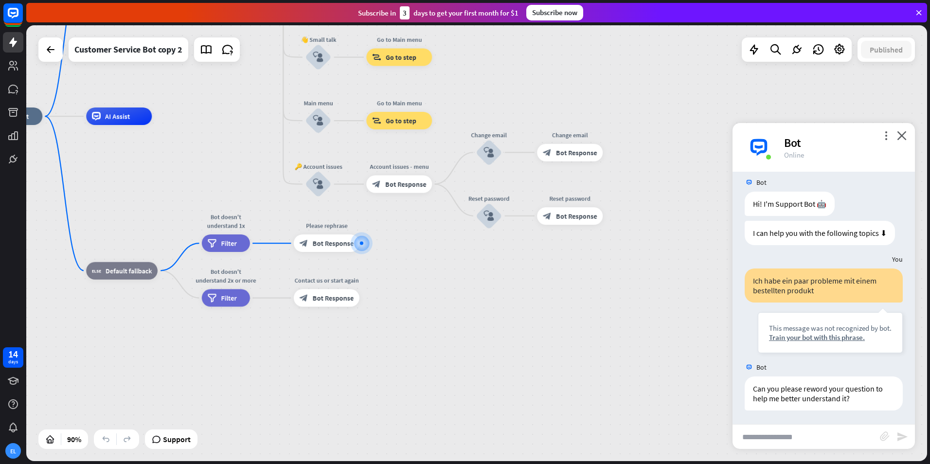
scroll to position [9, 0]
click at [786, 339] on div "Train your bot with this phrase." at bounding box center [830, 336] width 123 height 9
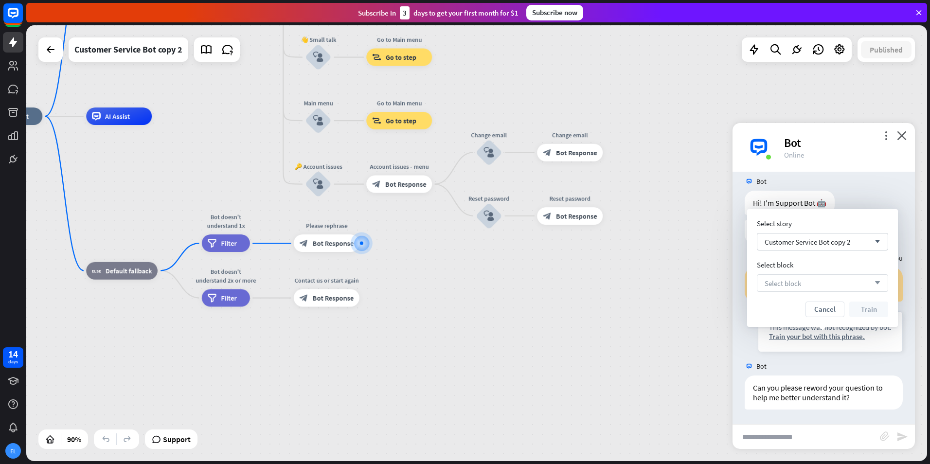
click at [789, 280] on span "Select block" at bounding box center [783, 283] width 36 height 9
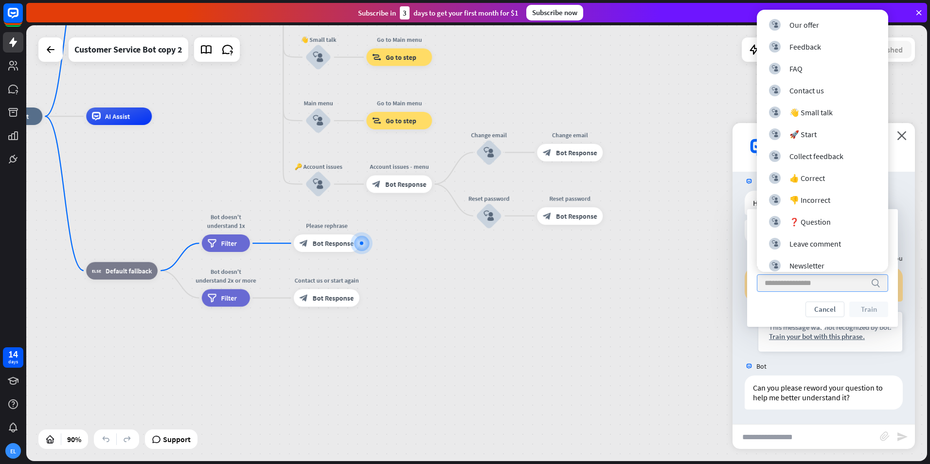
drag, startPoint x: 717, startPoint y: 314, endPoint x: 695, endPoint y: 316, distance: 22.0
click at [716, 314] on div "home_2 Start point Welcome message block_bot_response Bot Response 🔙 Main menu …" at bounding box center [382, 312] width 811 height 392
drag, startPoint x: 616, startPoint y: 326, endPoint x: 608, endPoint y: 329, distance: 8.5
click at [615, 329] on div "home_2 Start point Welcome message block_bot_response Bot Response 🔙 Main menu …" at bounding box center [381, 312] width 811 height 392
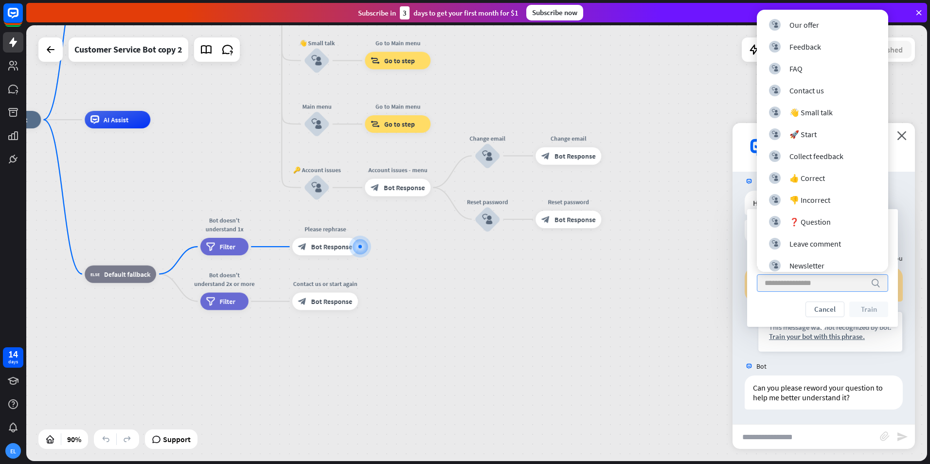
click at [471, 344] on div "home_2 Start point Welcome message block_bot_response Bot Response 🔙 Main menu …" at bounding box center [380, 316] width 811 height 392
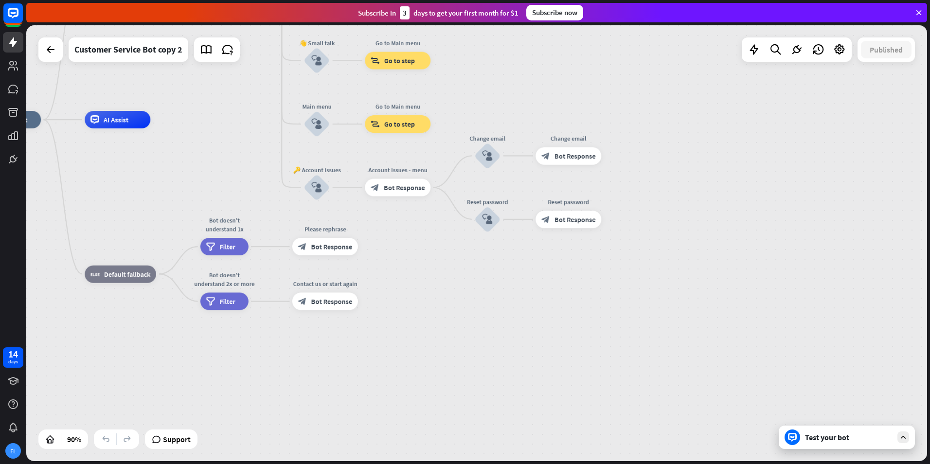
click at [360, 372] on div "home_2 Start point Welcome message block_bot_response Bot Response 🔙 Main menu …" at bounding box center [380, 316] width 811 height 392
click at [610, 157] on icon "plus" at bounding box center [612, 156] width 7 height 6
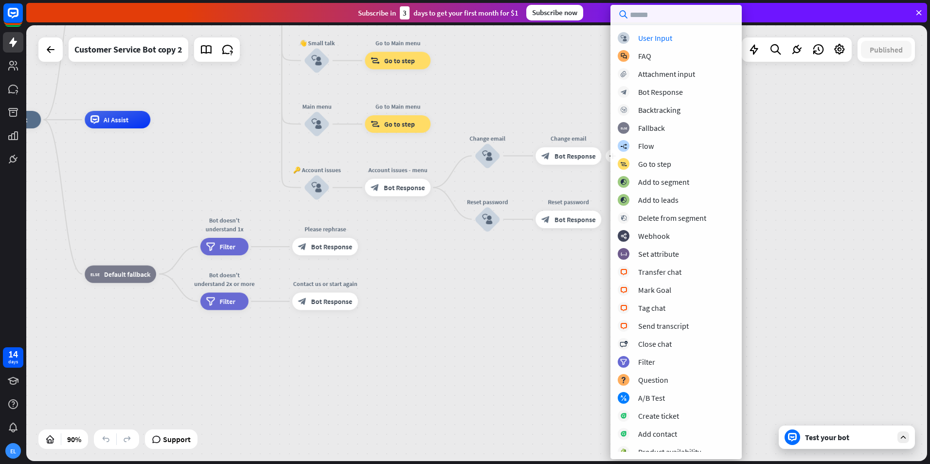
click at [682, 16] on input "text" at bounding box center [675, 14] width 131 height 19
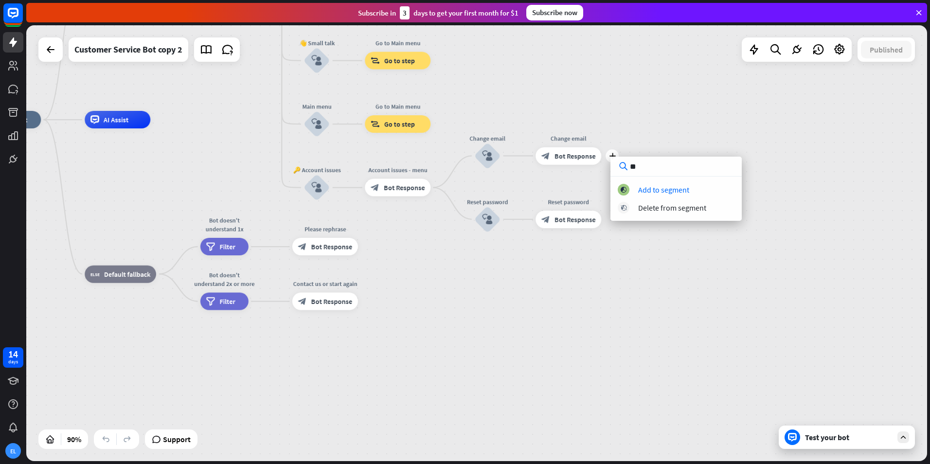
type input "*"
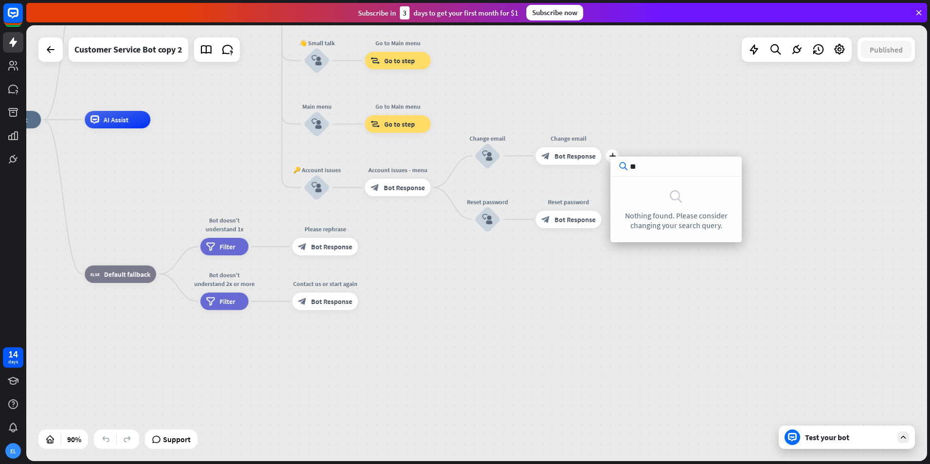
type input "*"
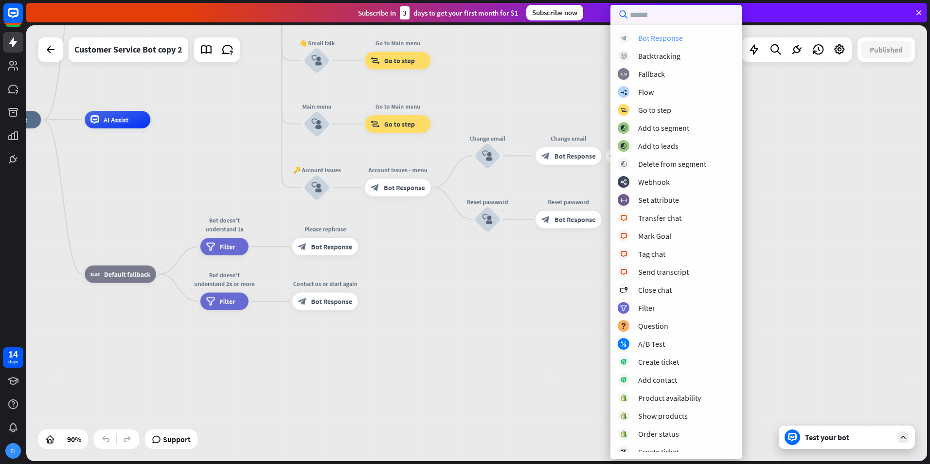
scroll to position [114, 0]
